Goal: Information Seeking & Learning: Learn about a topic

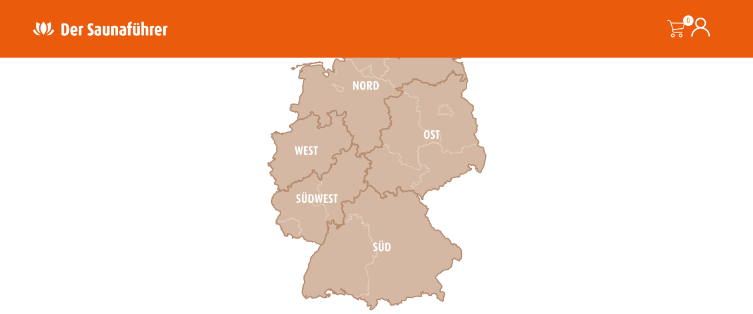
scroll to position [423, 0]
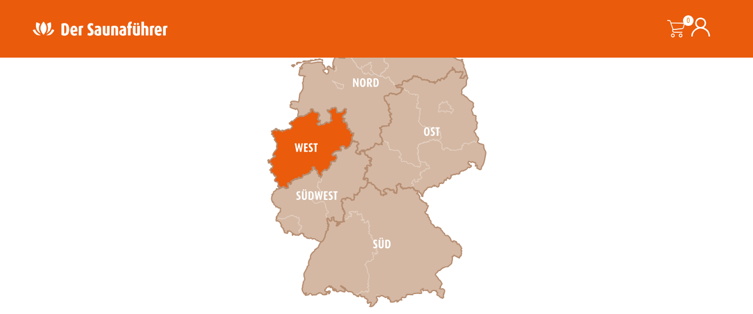
click at [302, 138] on icon at bounding box center [311, 148] width 86 height 81
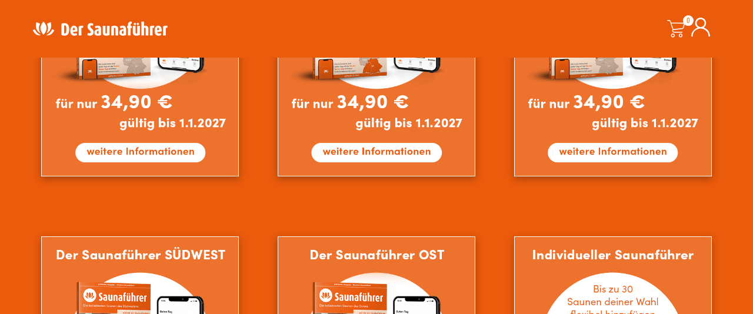
scroll to position [878, 0]
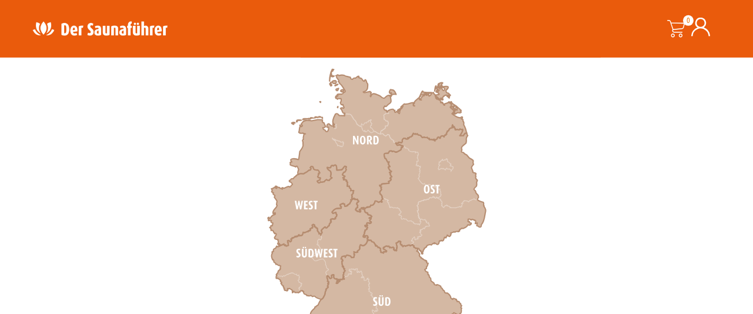
scroll to position [427, 0]
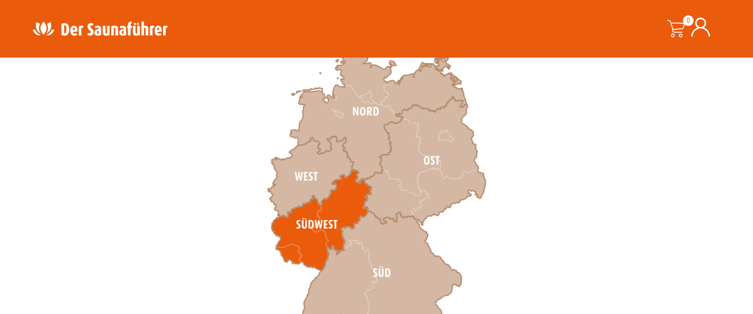
click at [321, 230] on icon at bounding box center [322, 219] width 100 height 101
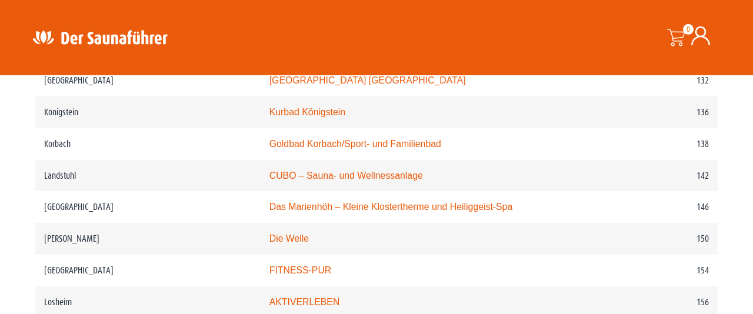
scroll to position [1551, 0]
